Goal: Information Seeking & Learning: Learn about a topic

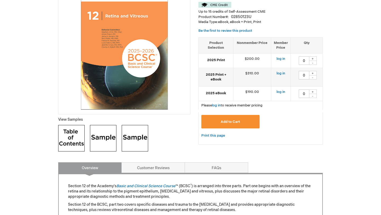
scroll to position [99, 0]
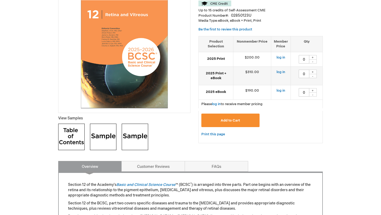
click at [71, 134] on img at bounding box center [71, 137] width 26 height 26
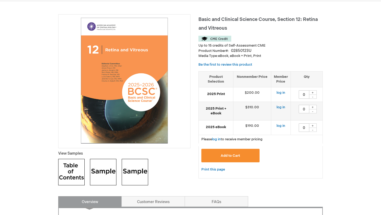
scroll to position [45, 0]
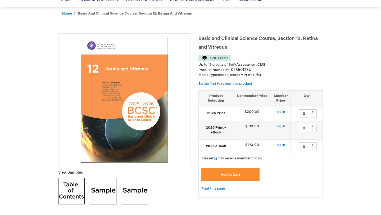
drag, startPoint x: 198, startPoint y: 37, endPoint x: 297, endPoint y: 32, distance: 99.3
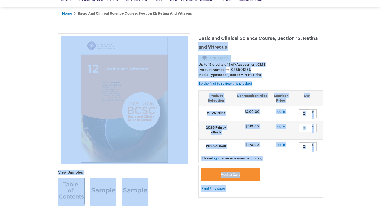
drag, startPoint x: 319, startPoint y: 38, endPoint x: 198, endPoint y: 36, distance: 120.9
copy div "and Vitreous Up to 15 credits of Self-Assessment CME Product Number 02850123U M…"
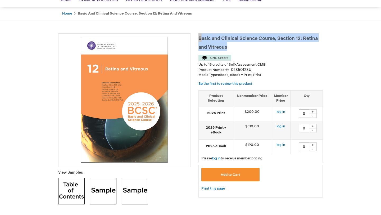
drag, startPoint x: 228, startPoint y: 47, endPoint x: 199, endPoint y: 38, distance: 29.5
click at [199, 38] on h1 "Basic and Clinical Science Course, Section 12: Retina and Vitreous" at bounding box center [260, 41] width 124 height 17
copy span "Basic and Clinical Science Course, Section 12: Retina and Vitreous"
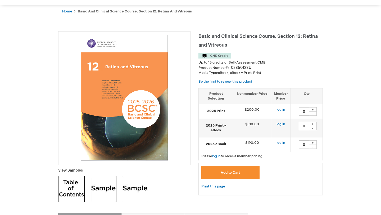
scroll to position [48, 0]
